Goal: Task Accomplishment & Management: Use online tool/utility

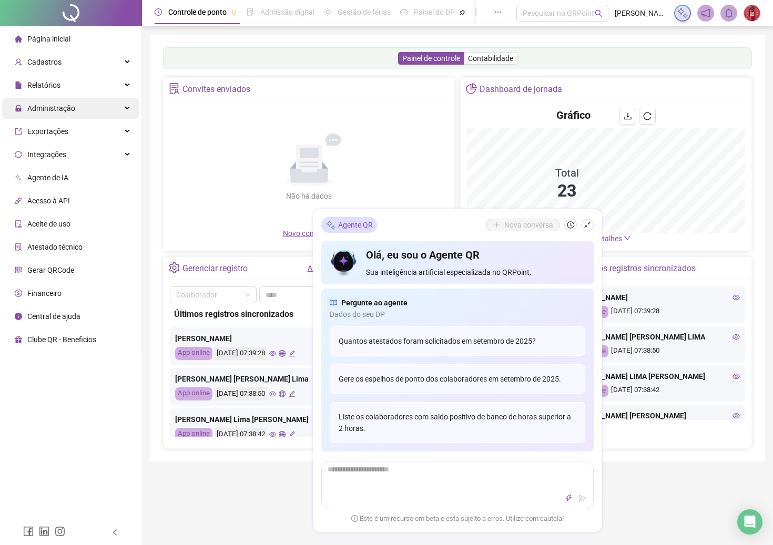
click at [62, 110] on span "Administração" at bounding box center [51, 108] width 48 height 8
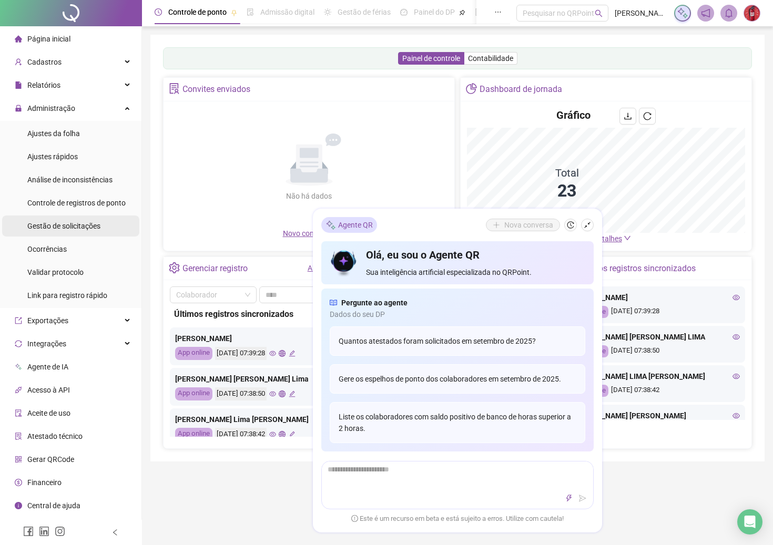
click at [68, 228] on span "Gestão de solicitações" at bounding box center [63, 226] width 73 height 8
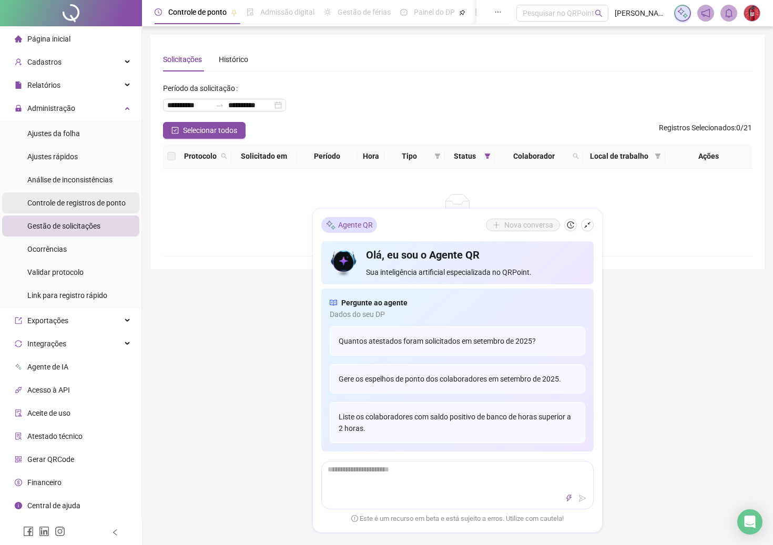
click at [92, 208] on div "Controle de registros de ponto" at bounding box center [76, 202] width 98 height 21
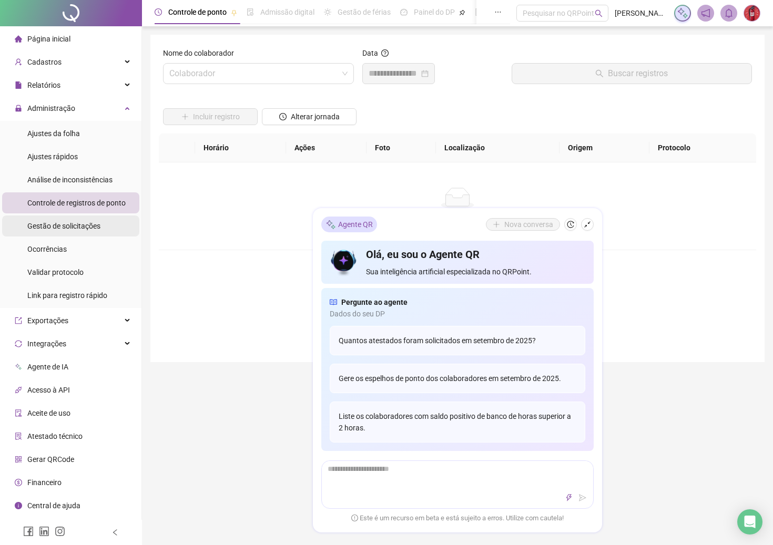
click at [92, 222] on span "Gestão de solicitações" at bounding box center [63, 226] width 73 height 8
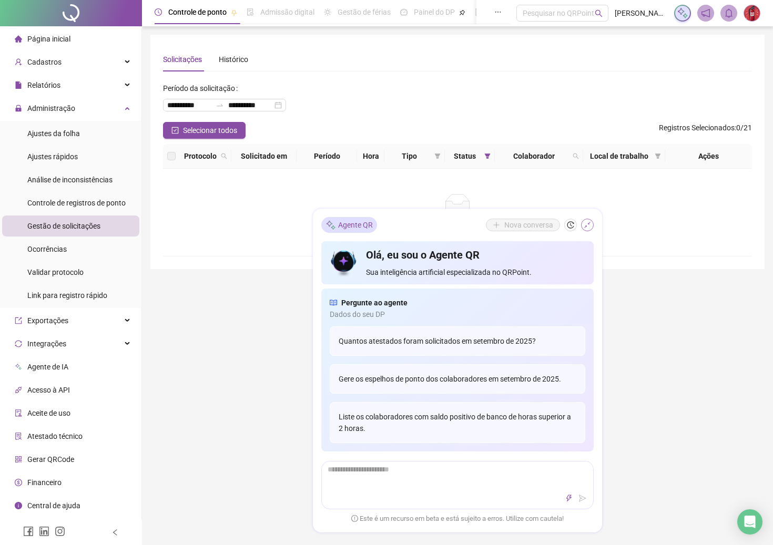
click at [587, 227] on icon "shrink" at bounding box center [587, 224] width 7 height 7
